Goal: Navigation & Orientation: Find specific page/section

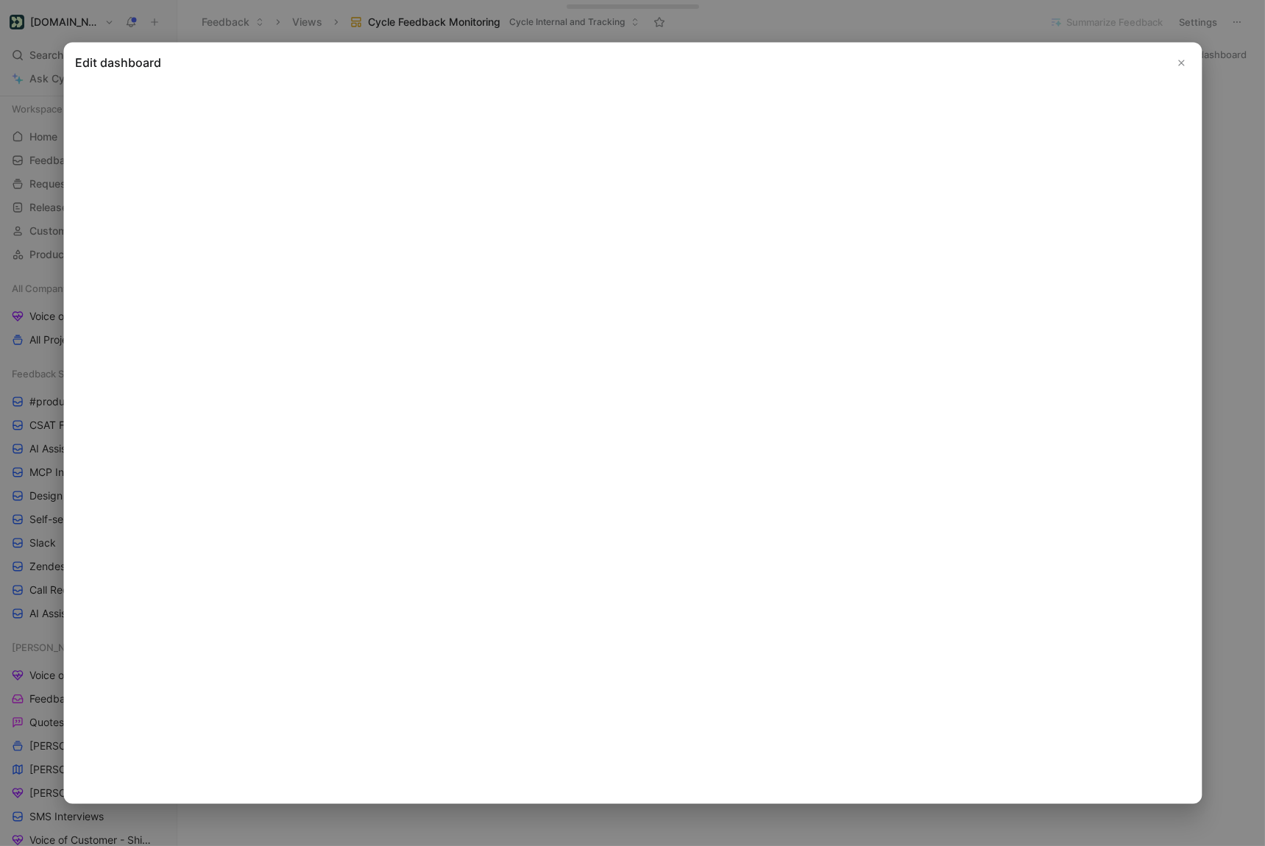
scroll to position [1156, 0]
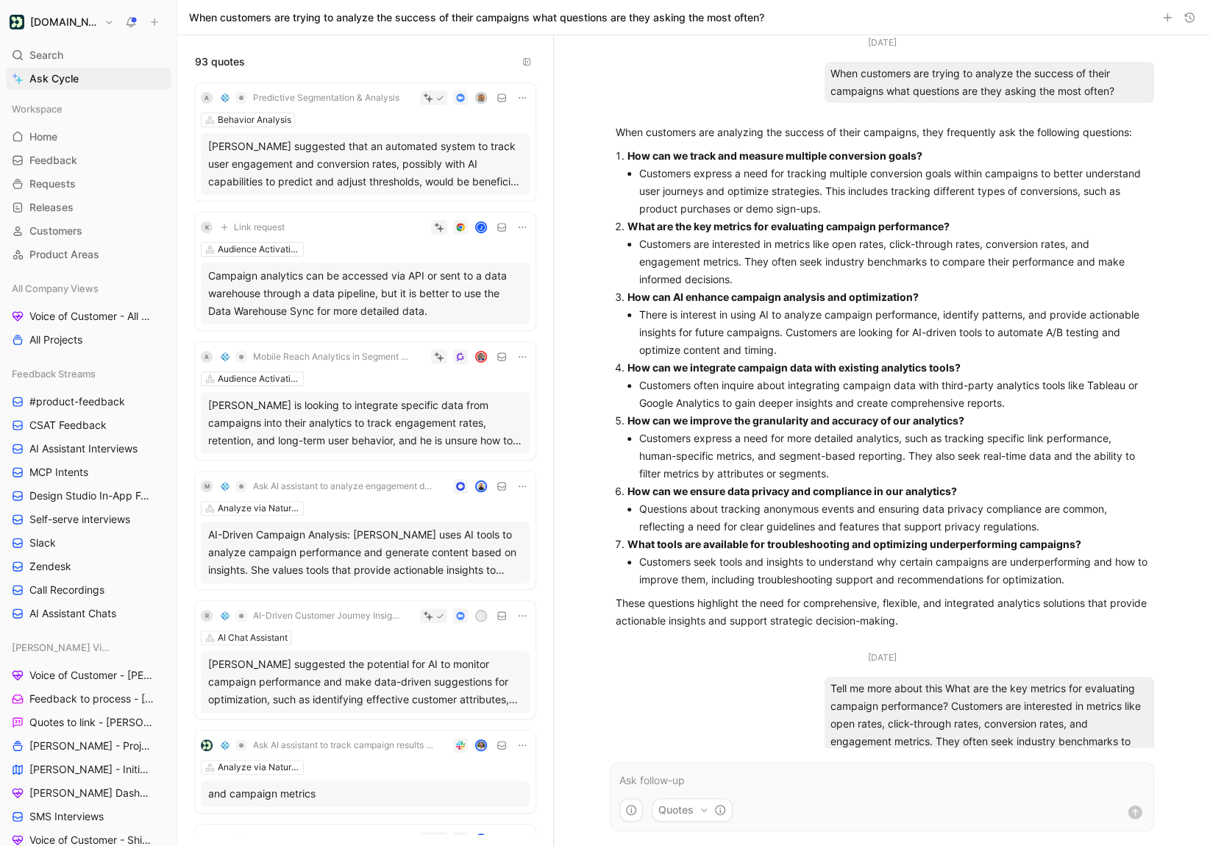
scroll to position [368, 0]
